Goal: Navigation & Orientation: Go to known website

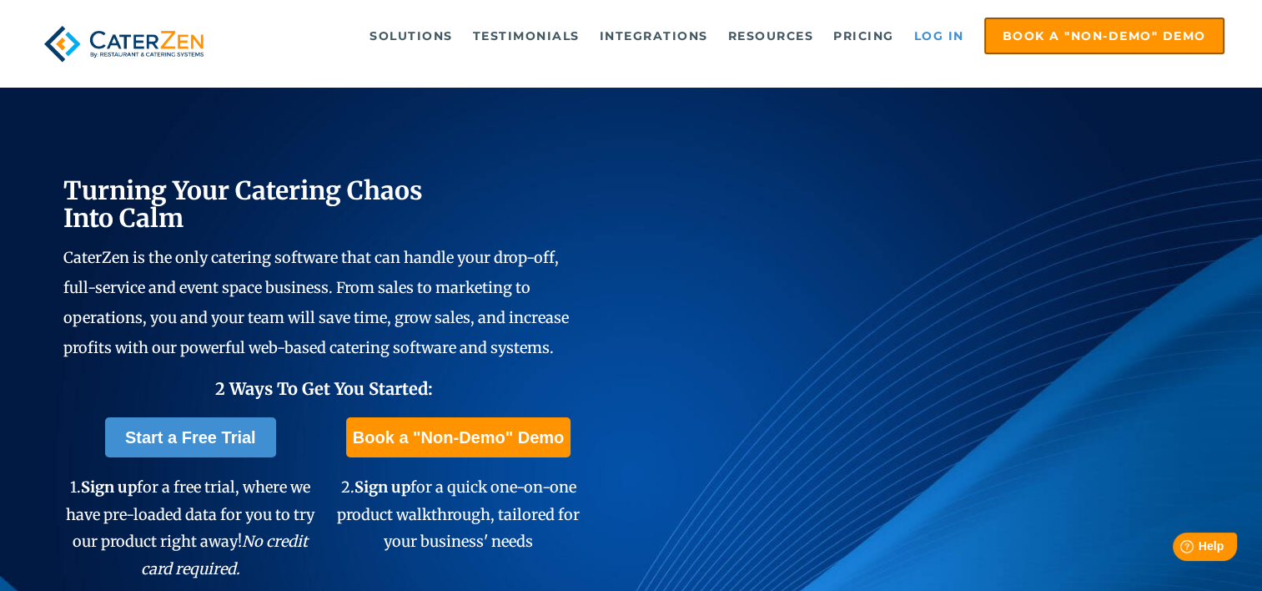
click at [943, 37] on link "Log in" at bounding box center [939, 35] width 67 height 33
click at [945, 41] on link "Log in" at bounding box center [939, 35] width 67 height 33
click at [923, 31] on link "Log in" at bounding box center [939, 35] width 67 height 33
